Goal: Communication & Community: Answer question/provide support

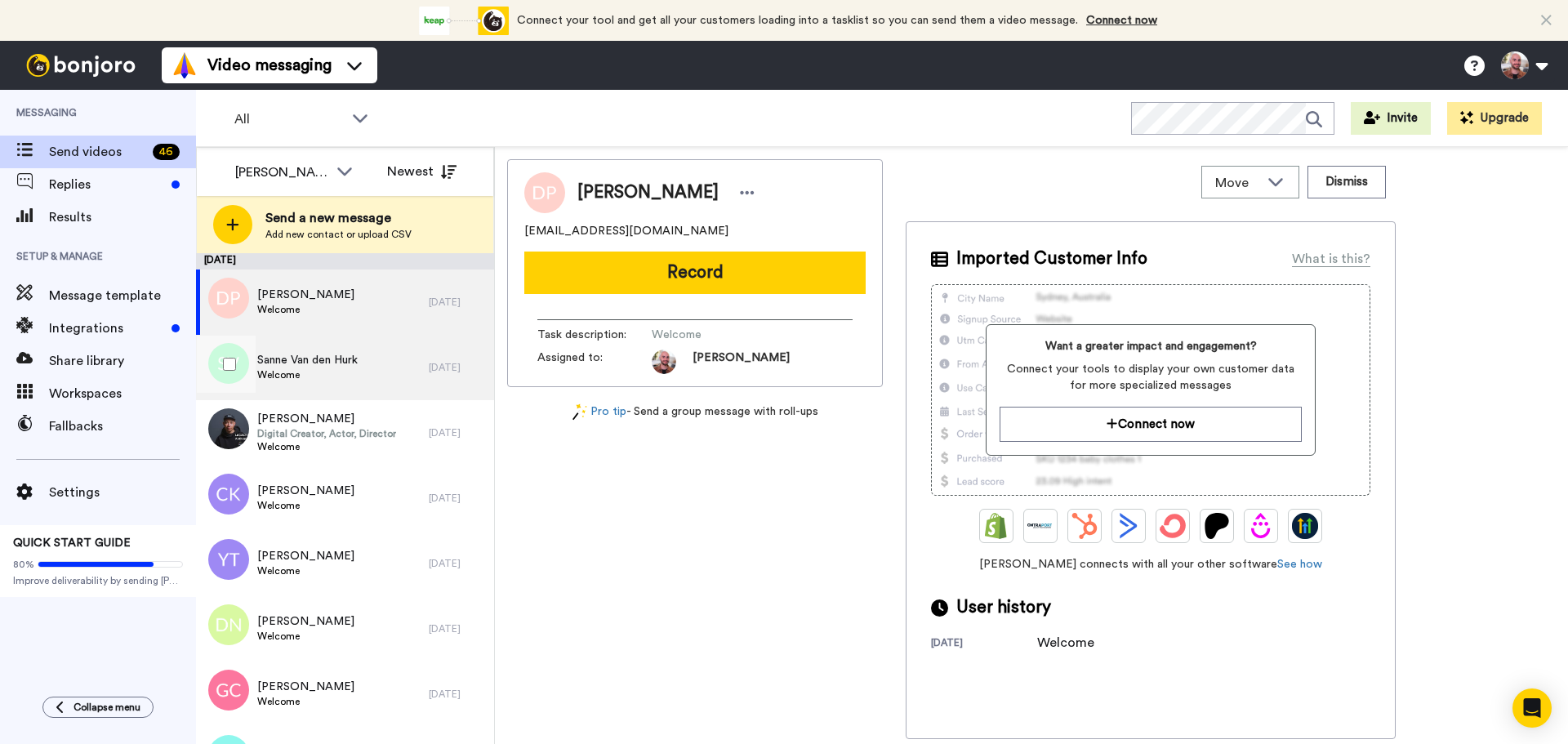
click at [333, 360] on span "Sanne Van den Hurk" at bounding box center [307, 360] width 101 height 16
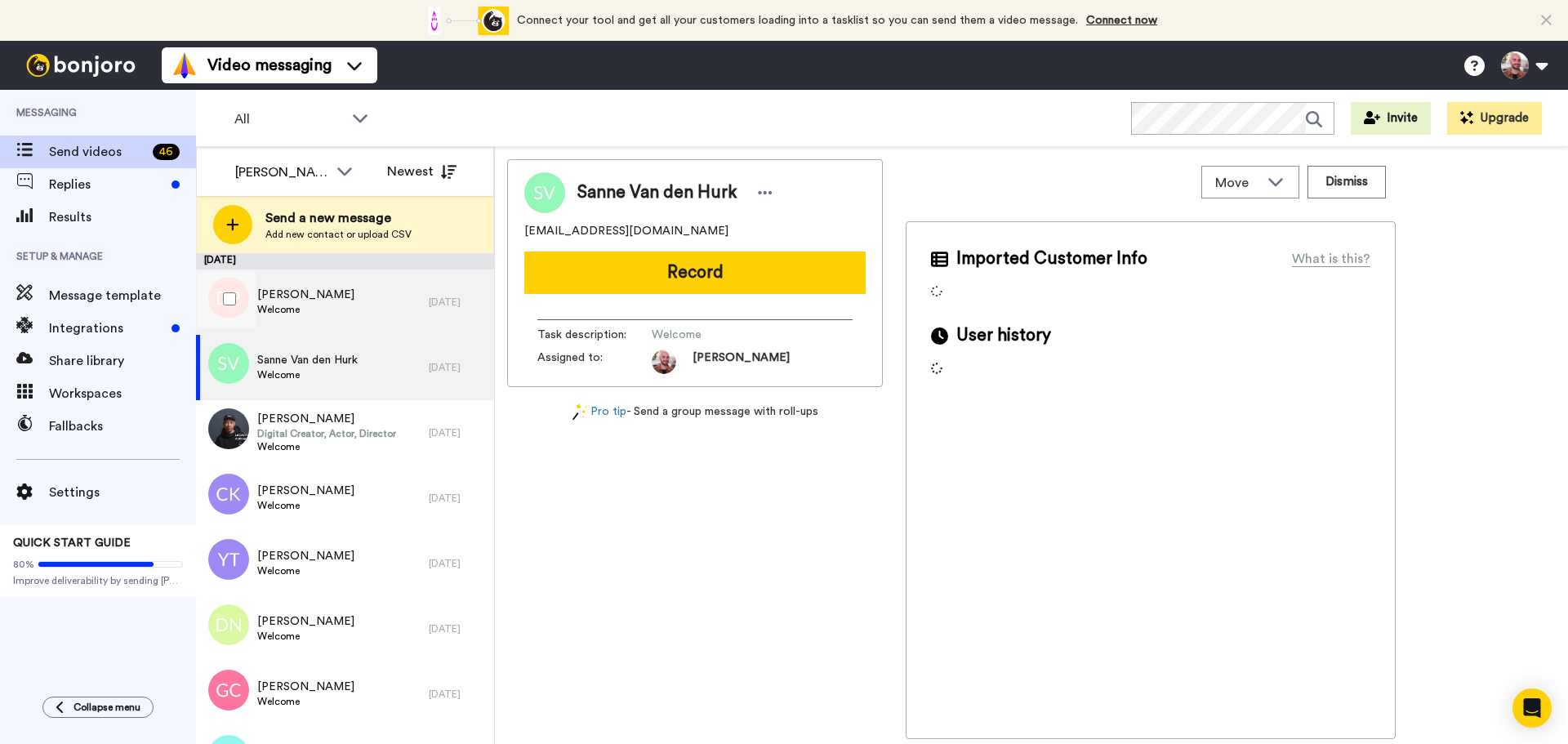
click at [336, 316] on div "David Patrick Welcome" at bounding box center [312, 302] width 232 height 65
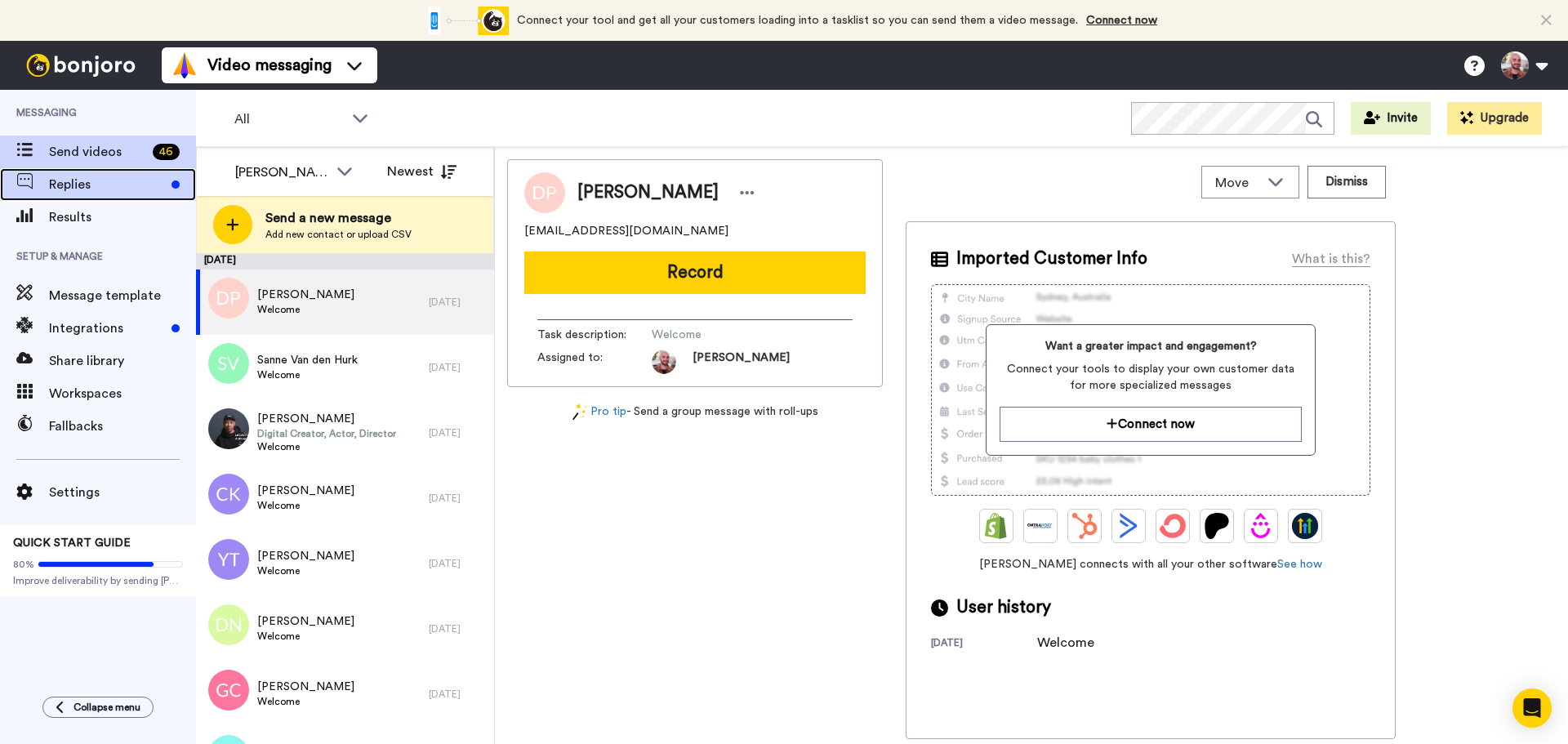
click at [76, 177] on span "Replies" at bounding box center [107, 185] width 116 height 20
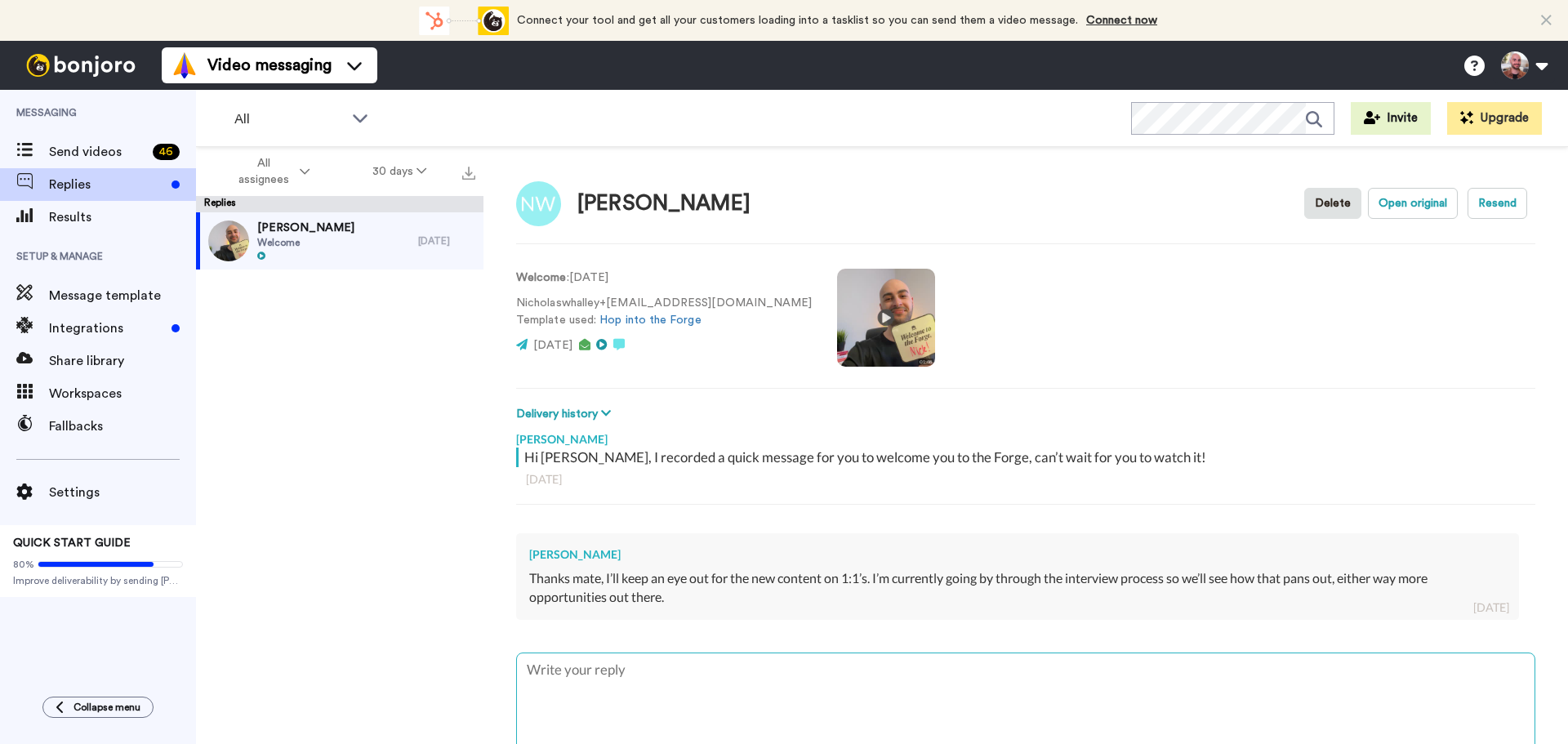
click at [715, 675] on textarea at bounding box center [1025, 706] width 1017 height 104
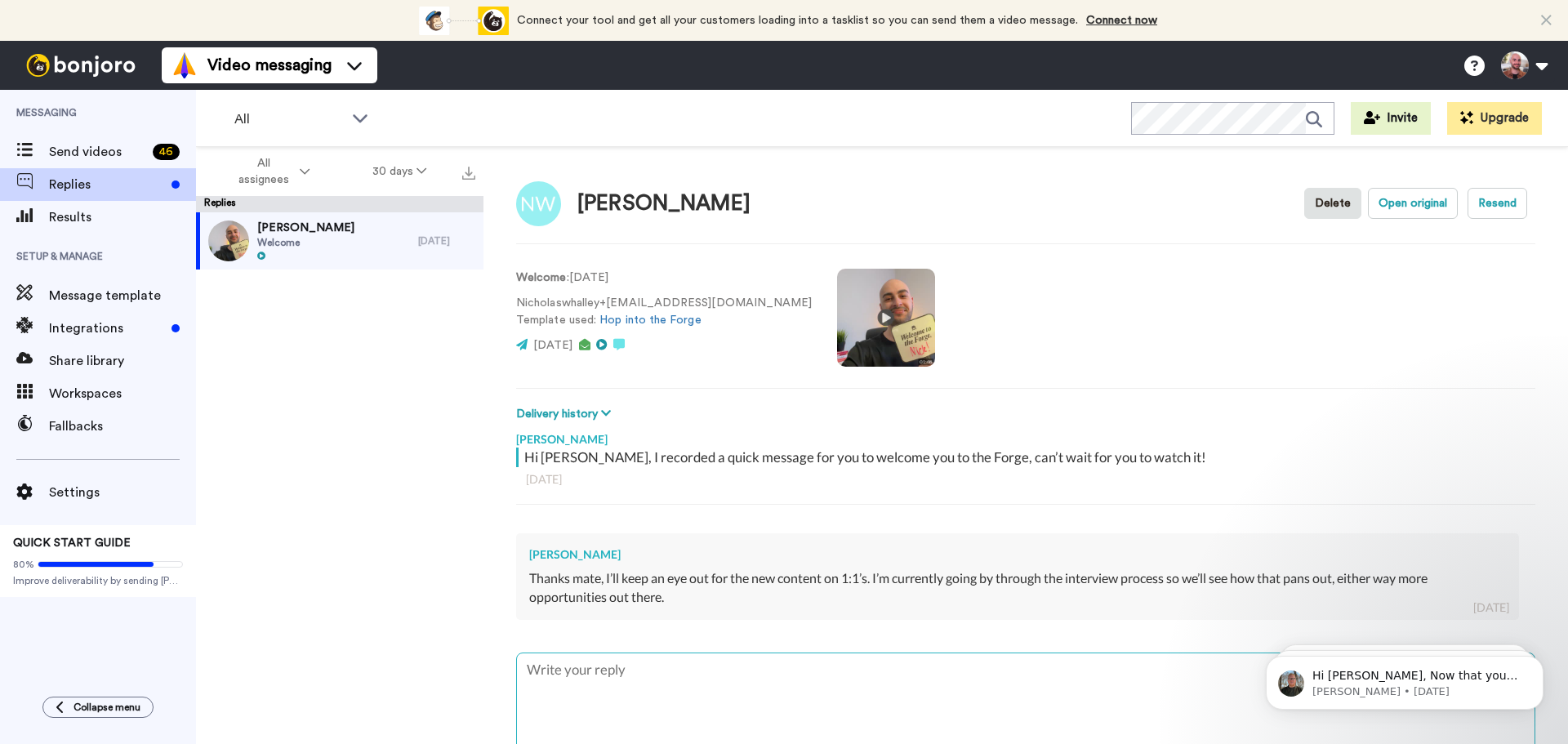
type textarea "x"
type textarea "A"
type textarea "x"
type textarea "Ab"
type textarea "x"
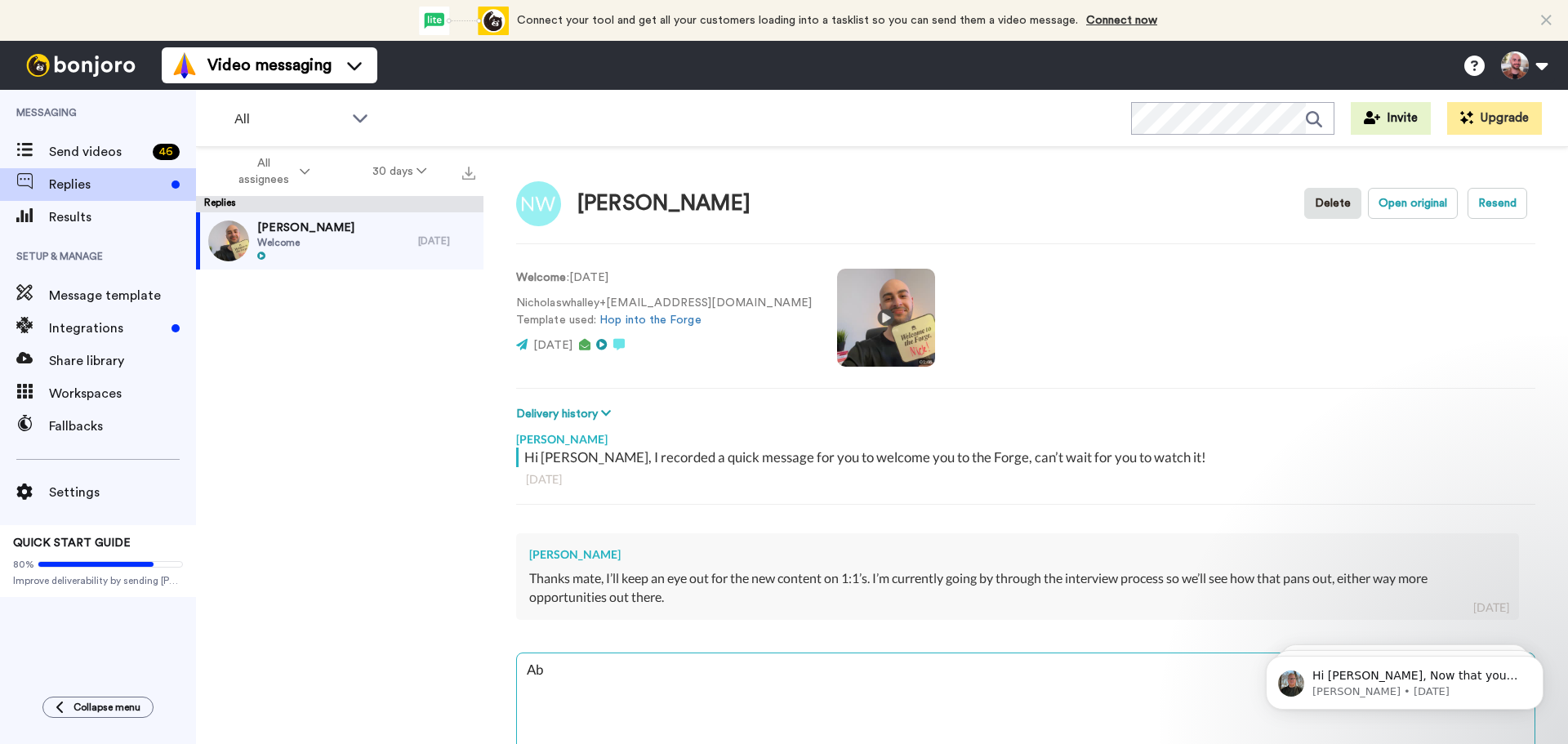
type textarea "Abs"
type textarea "x"
type textarea "Abso"
type textarea "x"
type textarea "Absol"
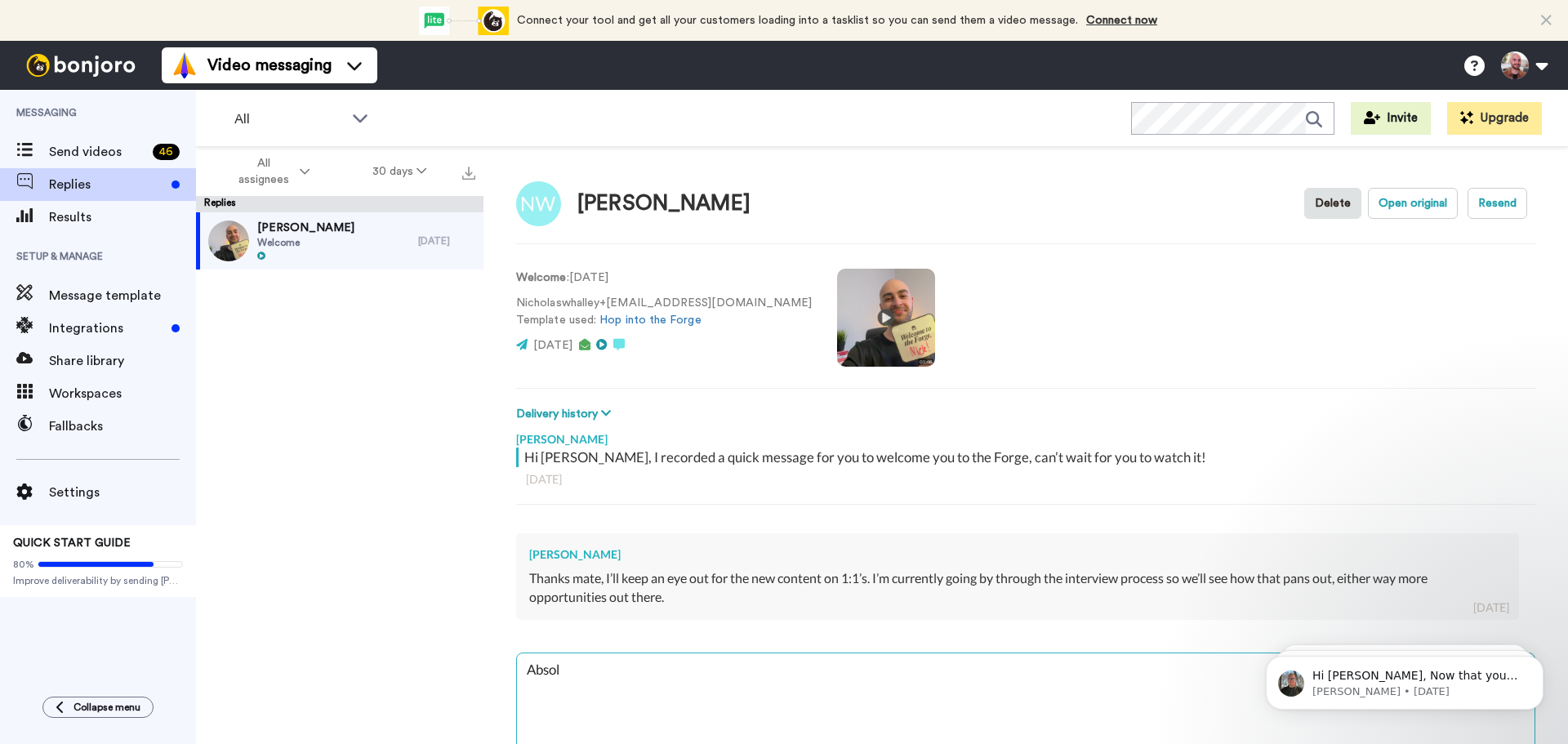
type textarea "x"
type textarea "Absolut"
type textarea "x"
type textarea "Absolute"
type textarea "x"
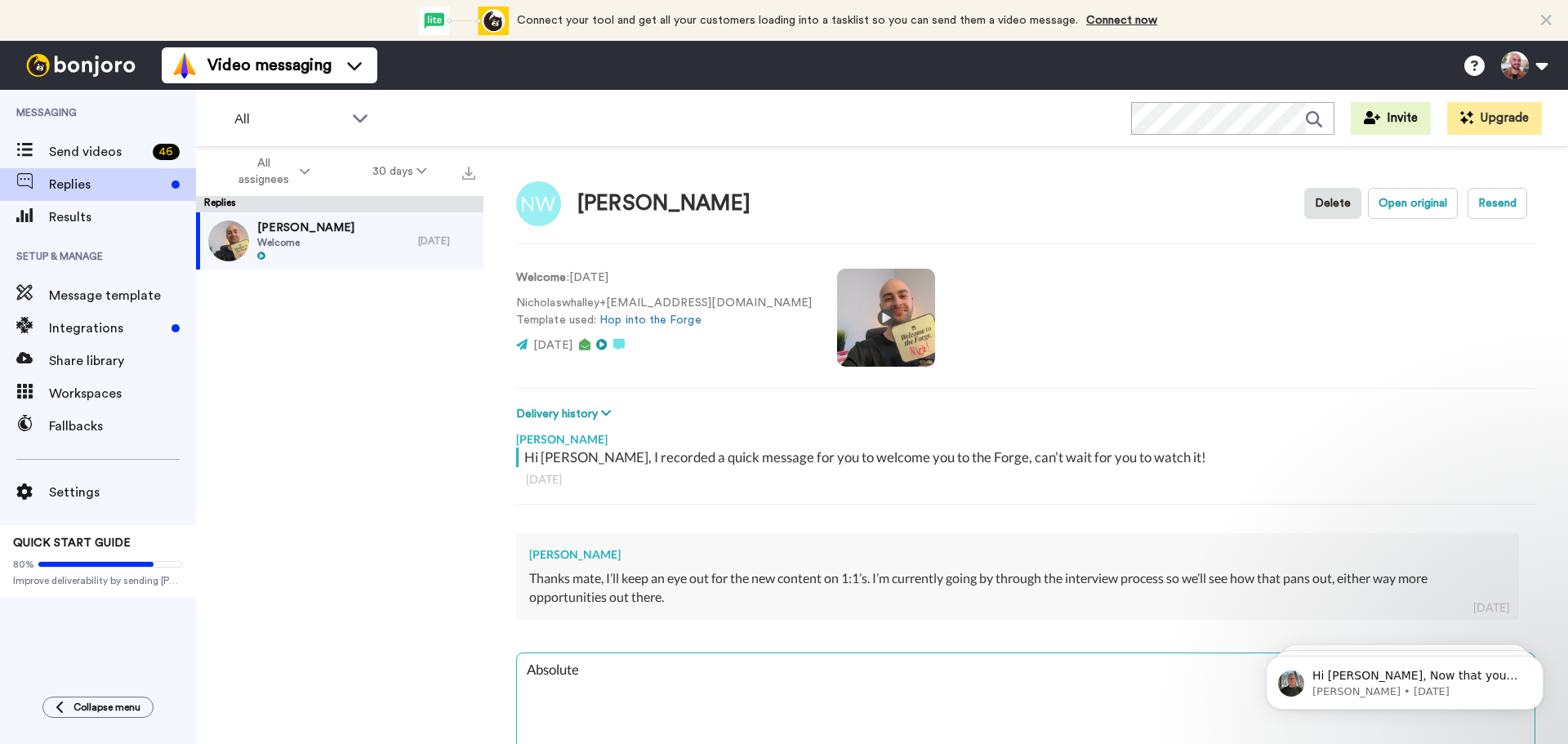
type textarea "Absolutel"
type textarea "x"
type textarea "Absolutely"
type textarea "x"
type textarea "Absolutely!"
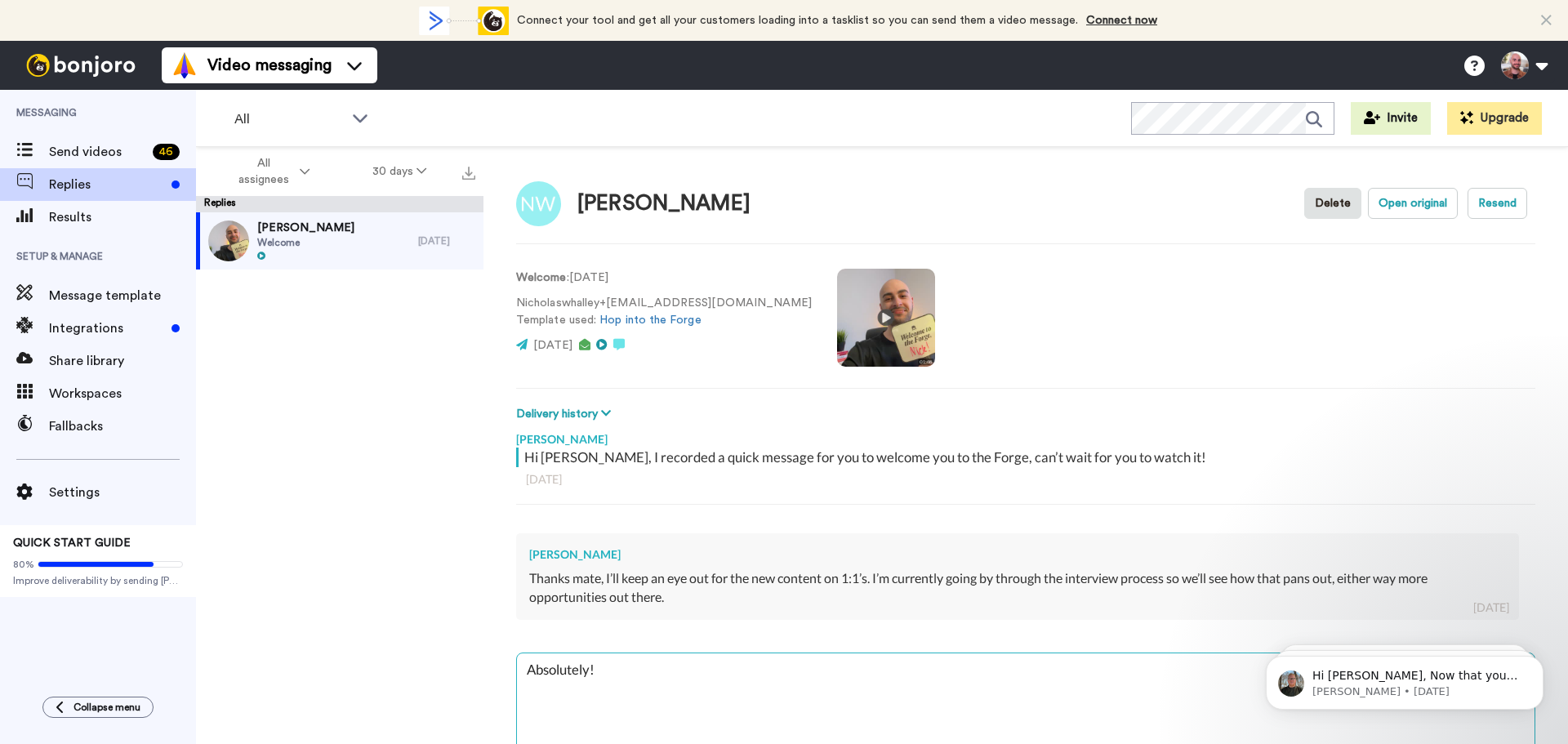
type textarea "x"
type textarea "Absolutely!"
type textarea "x"
type textarea "S"
type textarea "x"
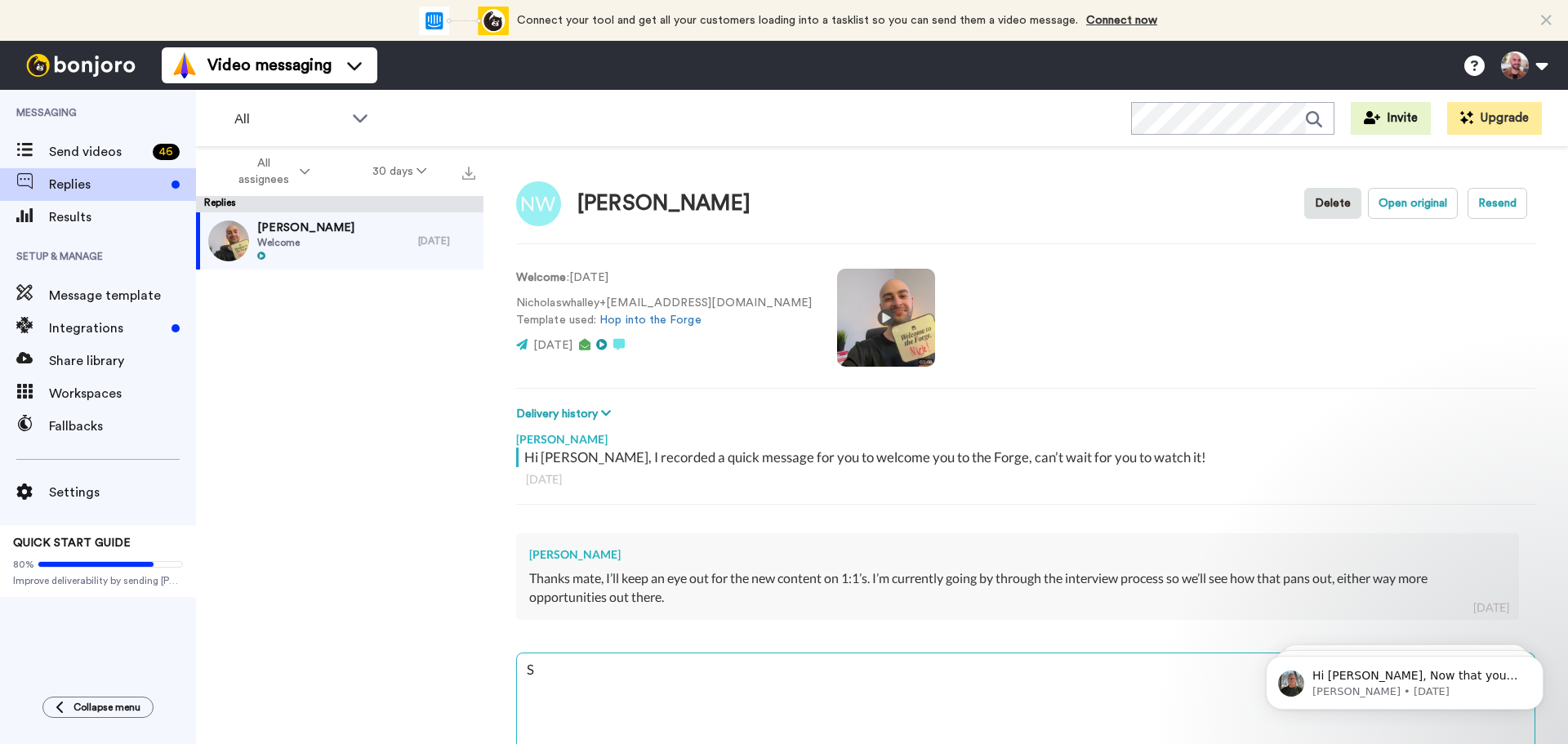
type textarea "So"
type textarea "x"
type textarea "Sou"
type textarea "x"
type textarea "Soun"
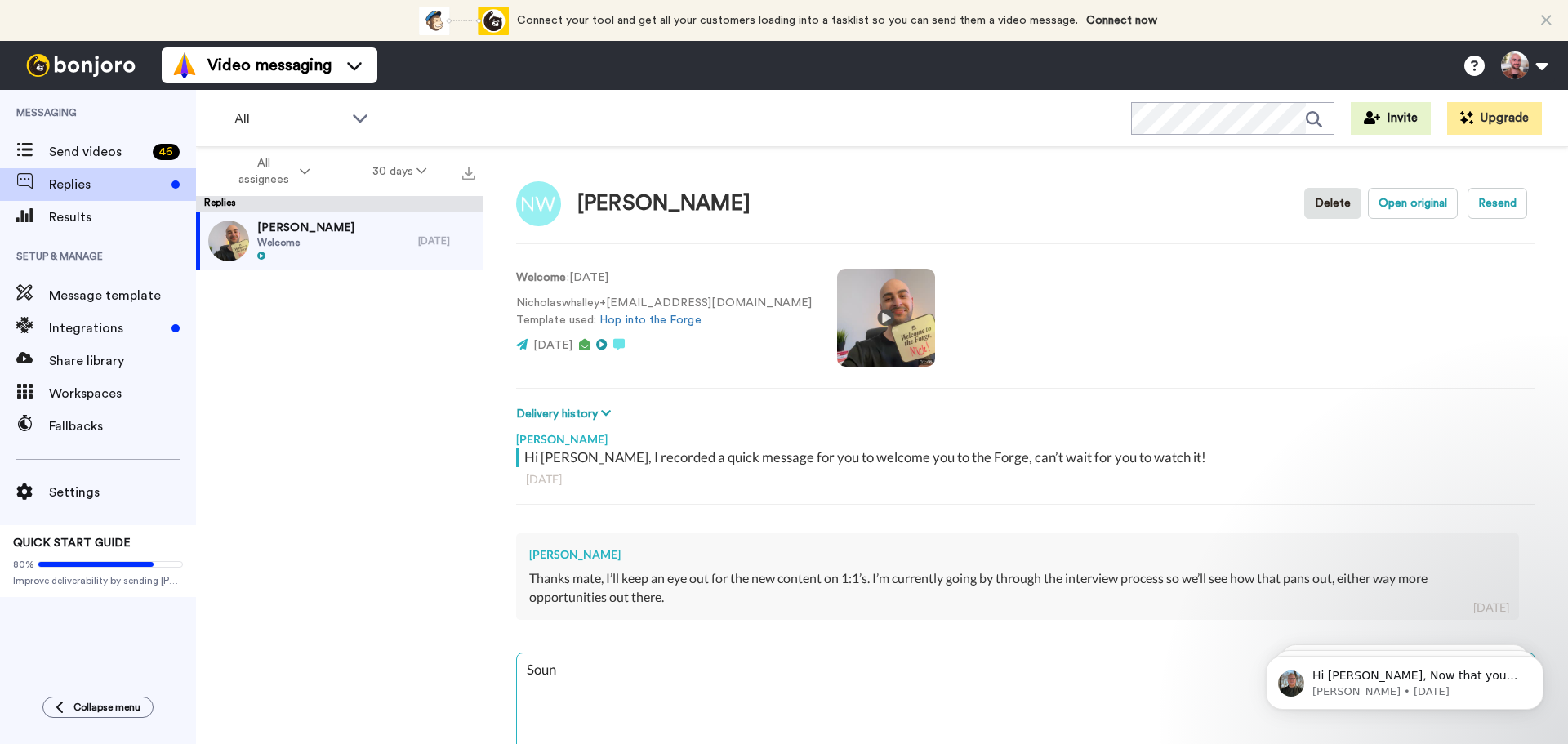
type textarea "x"
type textarea "Sound"
type textarea "x"
type textarea "Sounds"
type textarea "x"
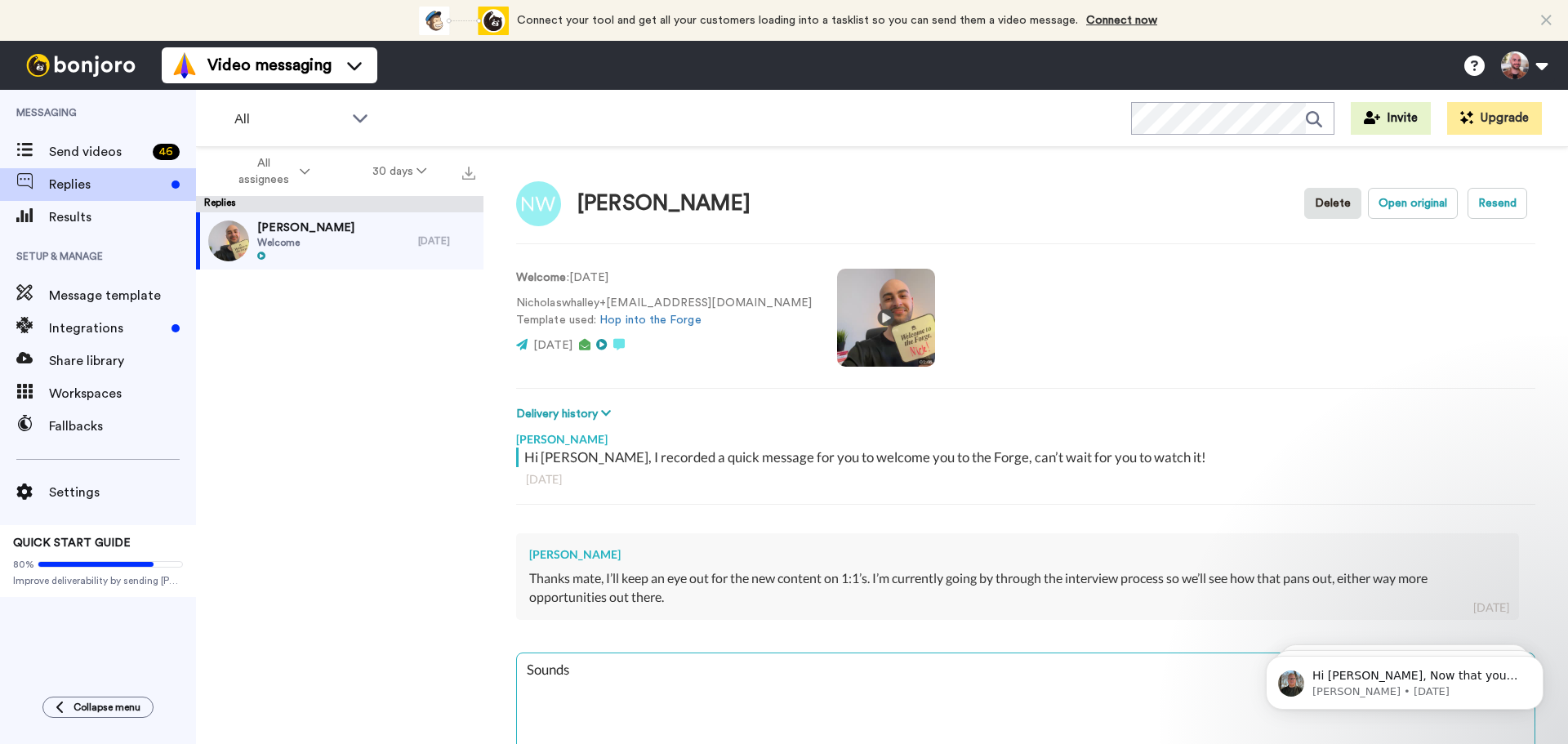
type textarea "Sounds"
type textarea "x"
type textarea "Sounds ag"
type textarea "x"
type textarea "Sounds agr"
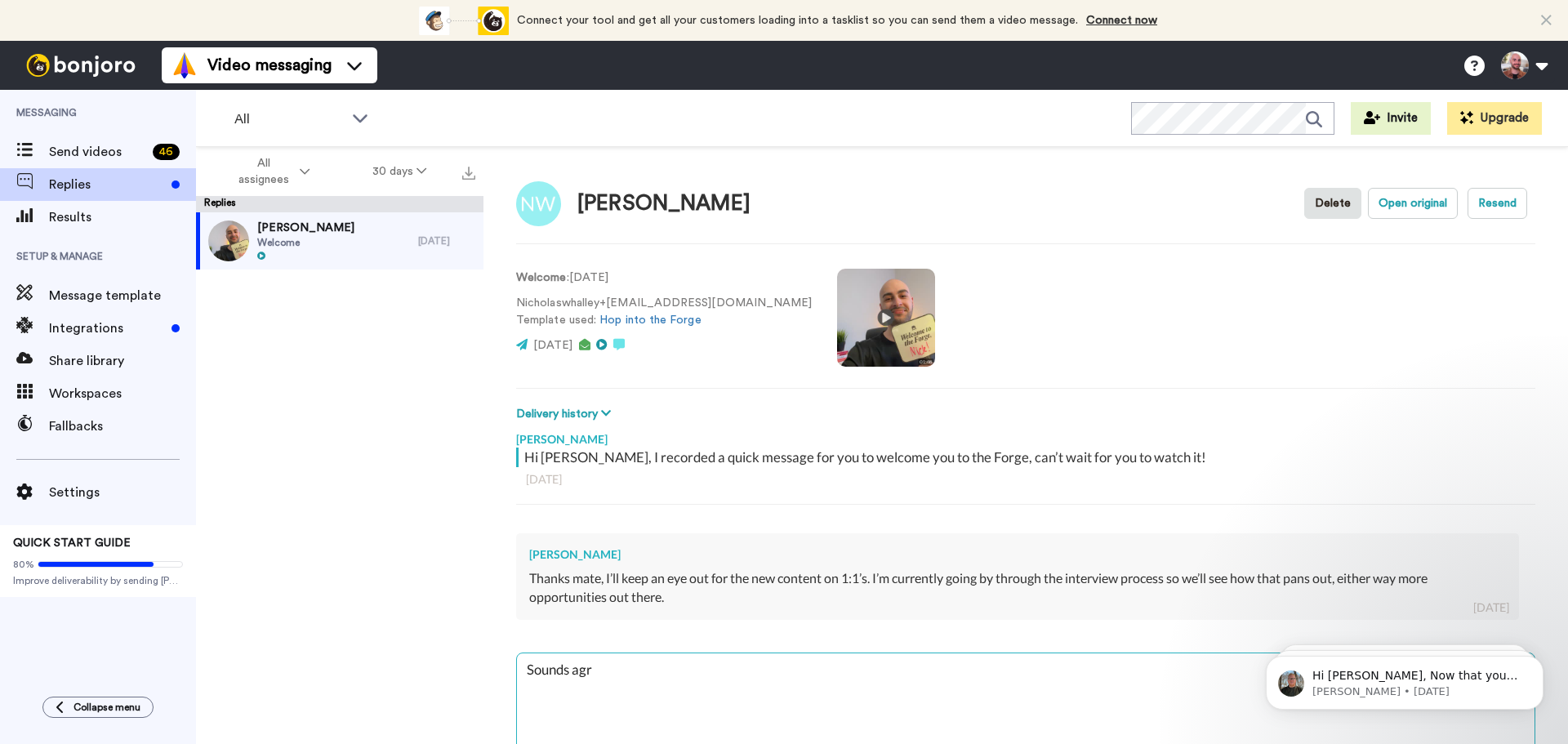
type textarea "x"
type textarea "Sounds agre"
type textarea "x"
type textarea "Sounds agrea"
type textarea "x"
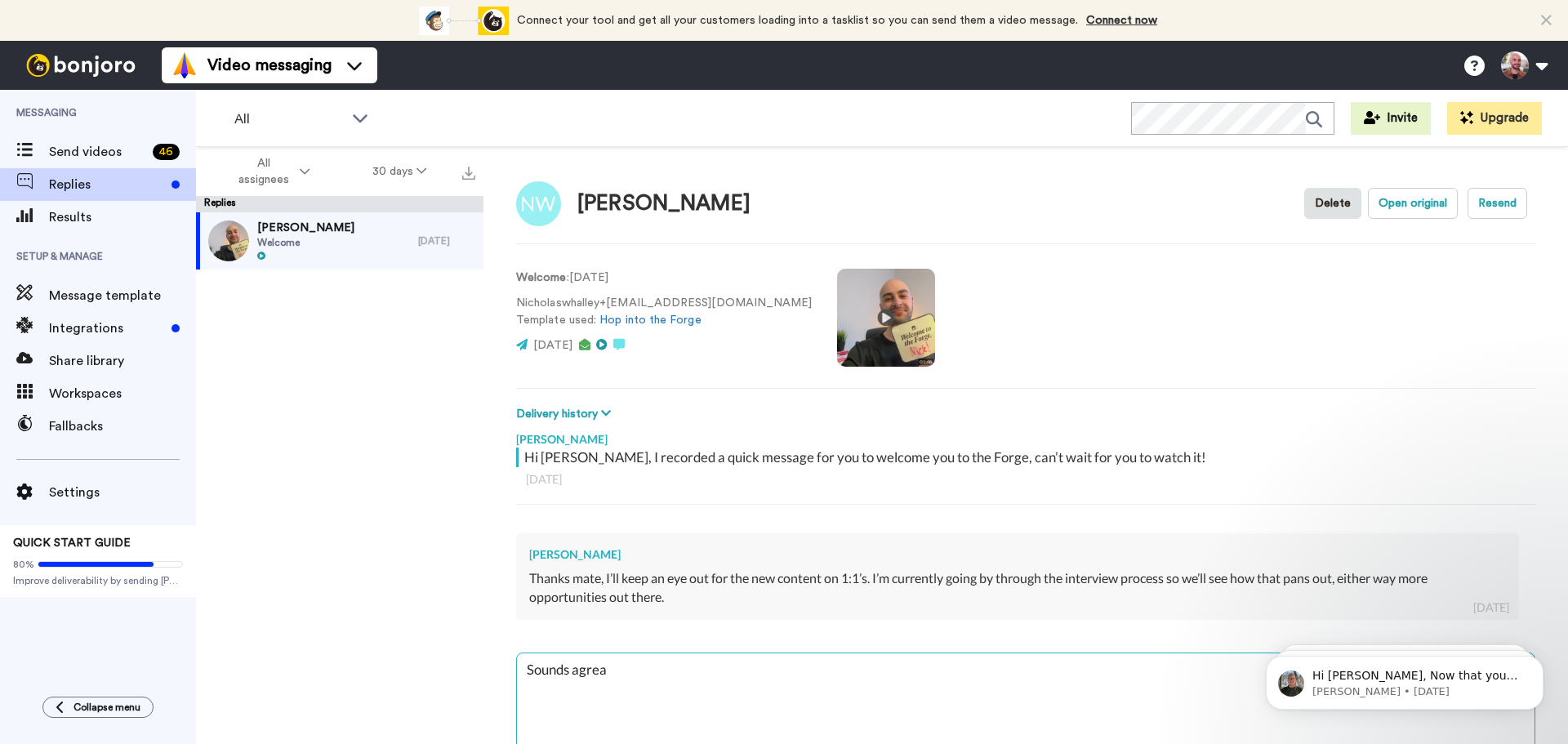
type textarea "Sounds agreat"
type textarea "x"
type textarea "Sounds agreat"
type textarea "x"
type textarea "Sounds agreat a"
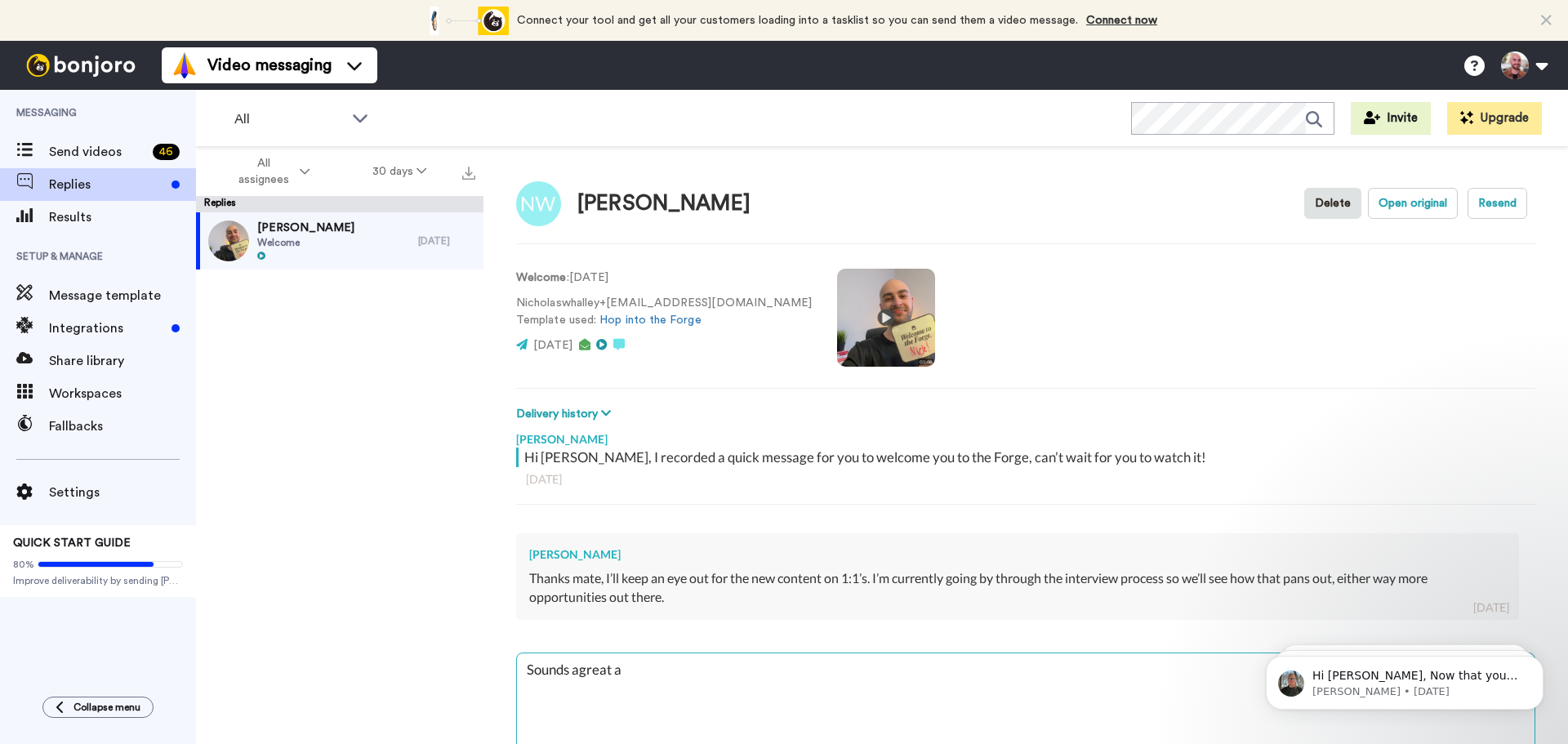
type textarea "x"
type textarea "Sounds agreat ab"
type textarea "x"
click at [85, 227] on div "Results" at bounding box center [97, 217] width 196 height 32
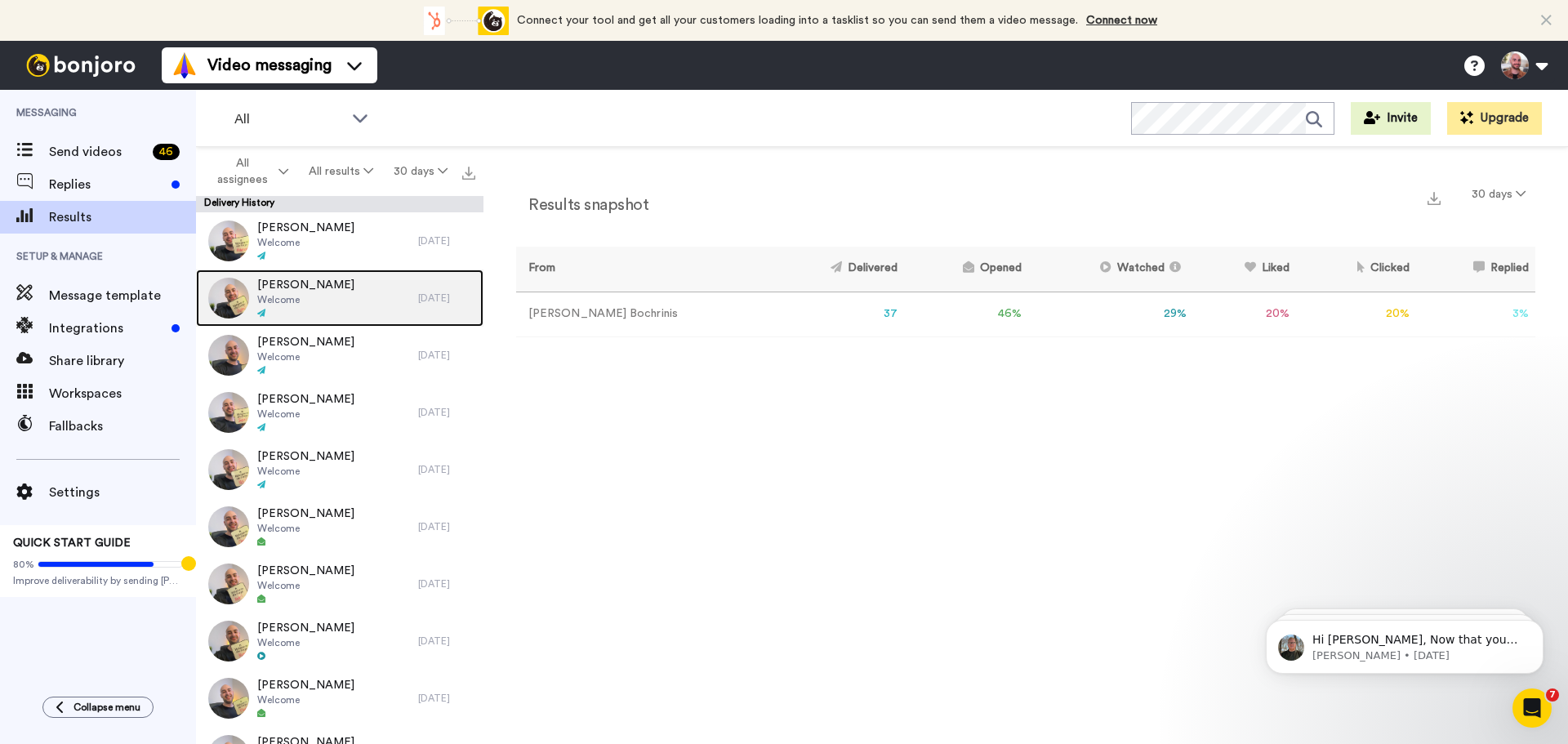
click at [342, 304] on div "[PERSON_NAME] Welcome" at bounding box center [307, 298] width 222 height 57
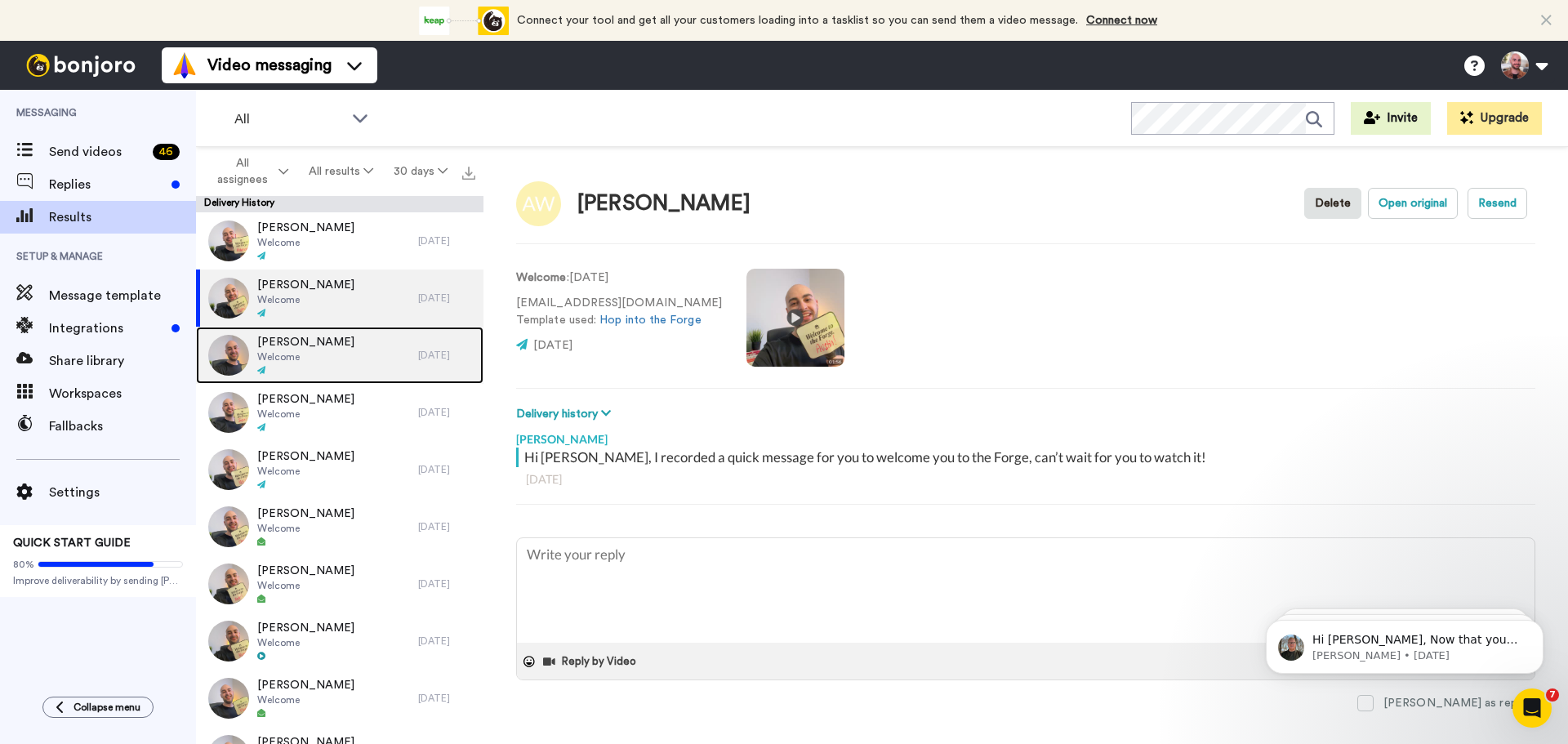
click at [318, 378] on div "[PERSON_NAME] Welcome" at bounding box center [307, 354] width 222 height 57
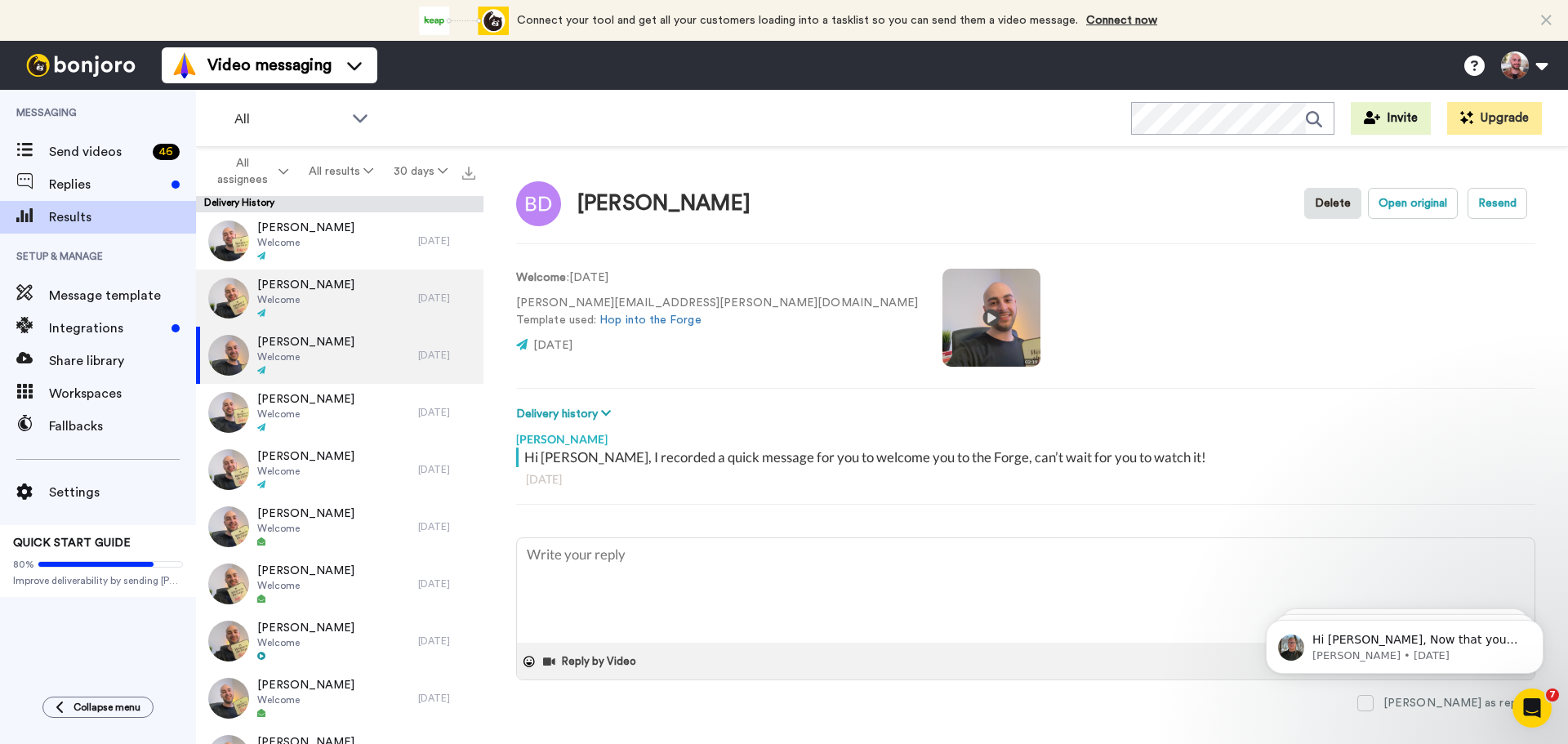
type textarea "x"
